Goal: Communication & Community: Answer question/provide support

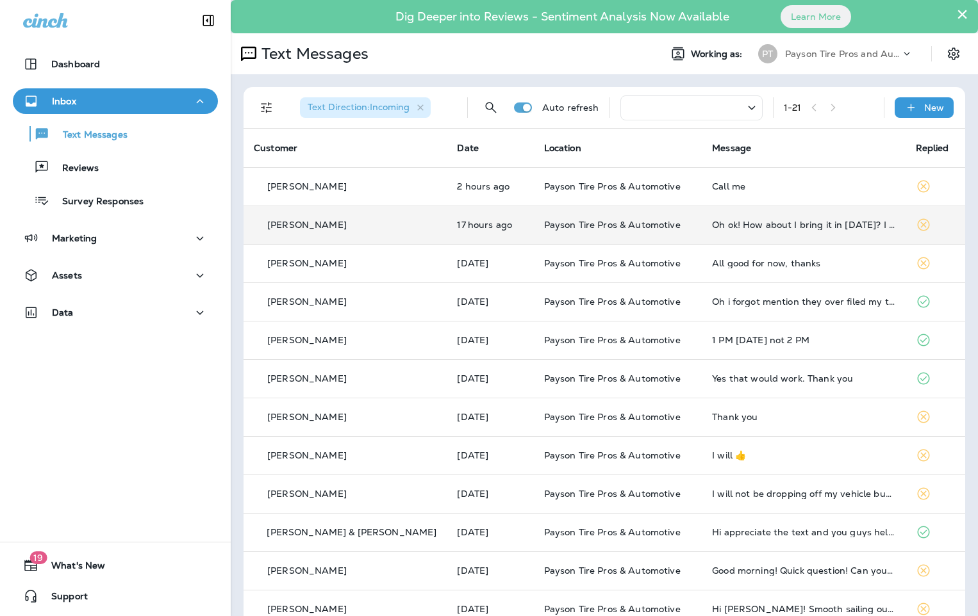
click at [384, 225] on div "[PERSON_NAME]" at bounding box center [345, 225] width 183 height 13
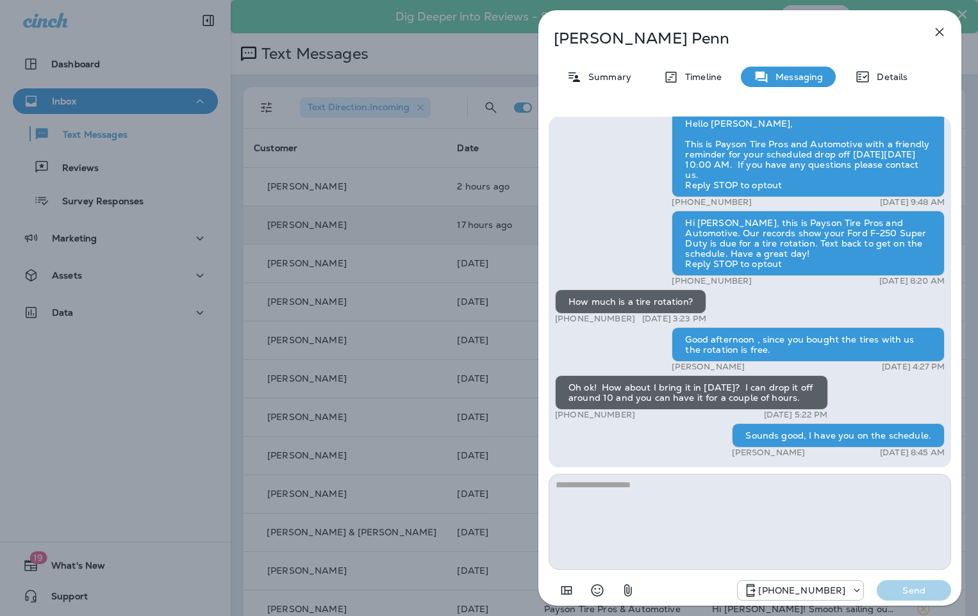
click at [199, 60] on div "[PERSON_NAME] Summary Timeline Messaging Details Hello [PERSON_NAME], Hope all …" at bounding box center [489, 308] width 978 height 616
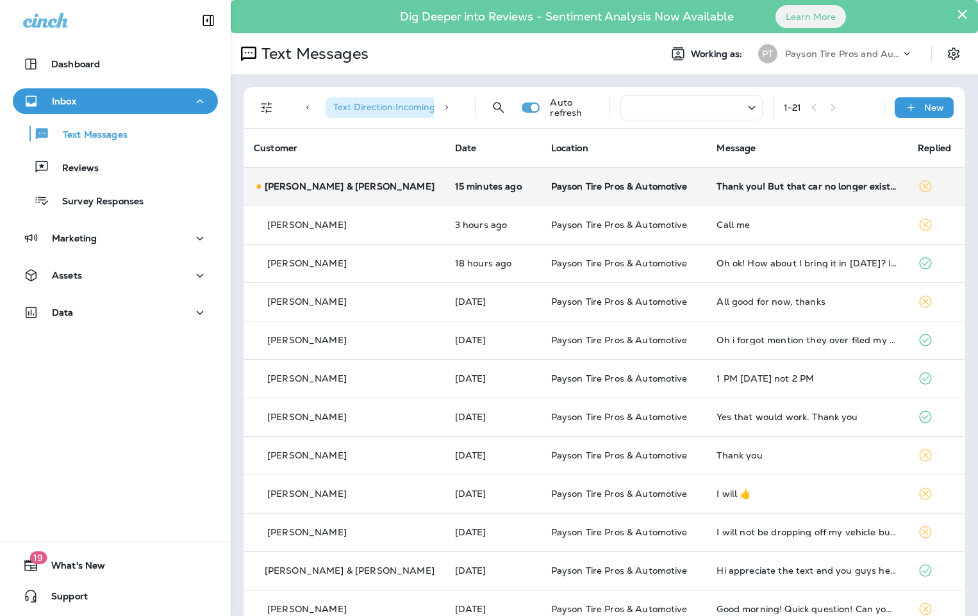
click at [377, 197] on td "Craig & Raenel Mathews" at bounding box center [344, 186] width 201 height 38
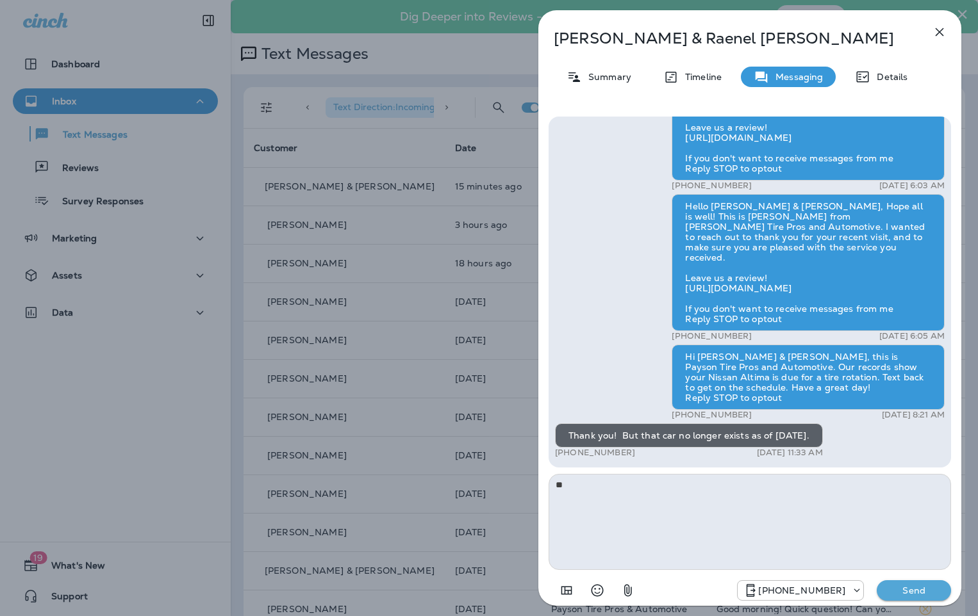
type textarea "*"
type textarea "**********"
click at [913, 588] on p "Send" at bounding box center [914, 591] width 54 height 12
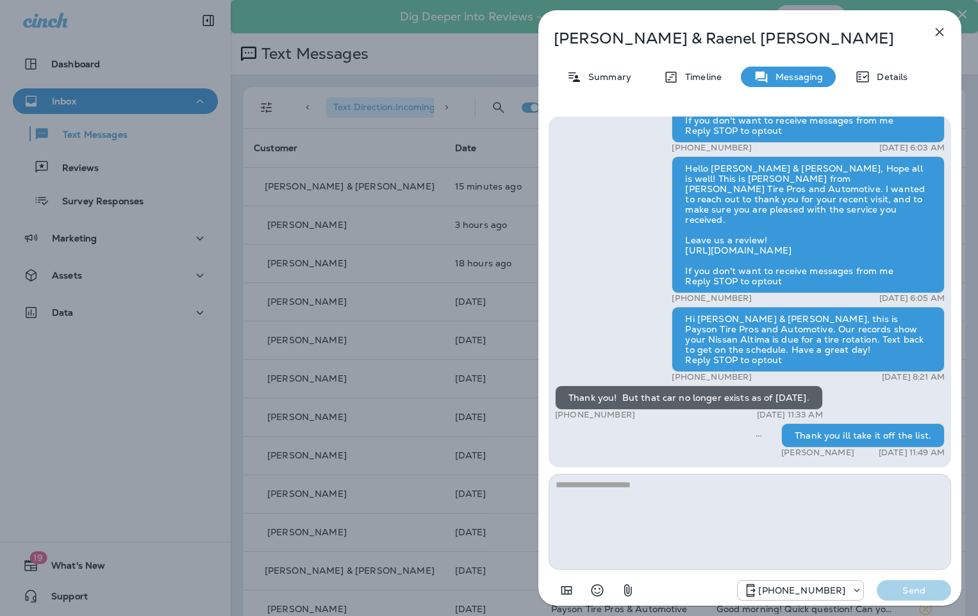
click at [181, 42] on div "Craig & Raenel Mathews Summary Timeline Messaging Details Hi Craig & Raenel, th…" at bounding box center [489, 308] width 978 height 616
